Goal: Use online tool/utility: Use online tool/utility

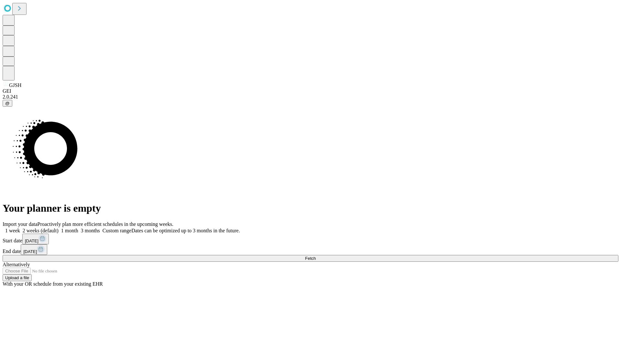
click at [316, 256] on span "Fetch" at bounding box center [310, 258] width 11 height 5
